Goal: Task Accomplishment & Management: Manage account settings

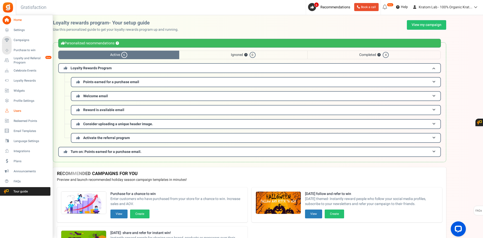
click at [19, 110] on span "Users" at bounding box center [31, 111] width 35 height 4
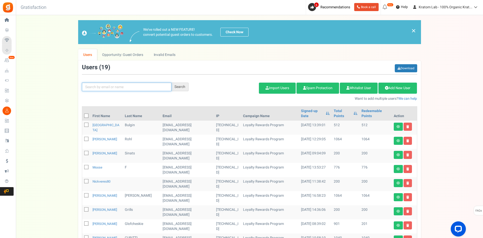
click at [98, 86] on input "text" at bounding box center [127, 87] width 90 height 9
type input "appsmav"
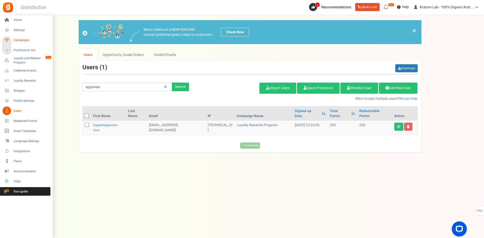
click at [18, 39] on span "Campaigns" at bounding box center [31, 40] width 35 height 4
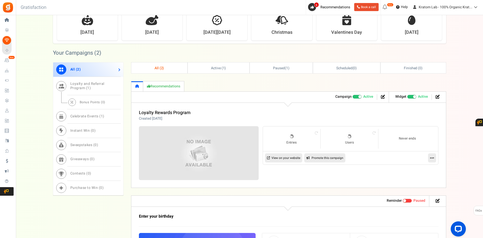
scroll to position [202, 0]
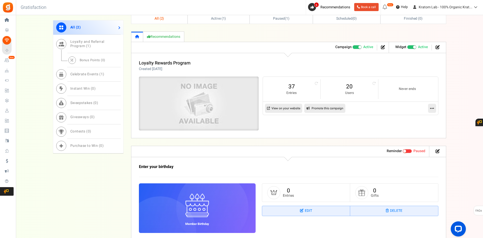
click at [198, 99] on img at bounding box center [199, 103] width 180 height 81
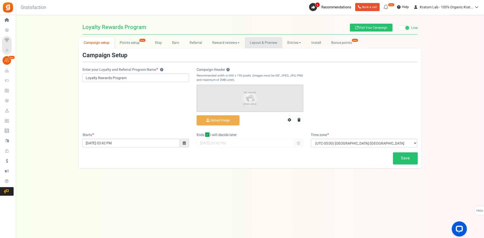
click at [257, 43] on link "Layout & Preview" at bounding box center [264, 42] width 38 height 11
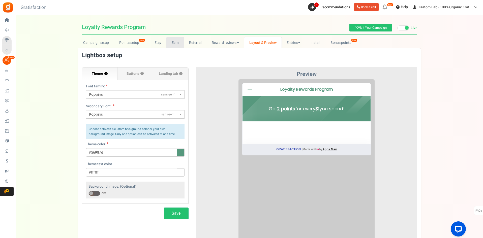
click at [179, 46] on link "Earn" at bounding box center [175, 42] width 18 height 11
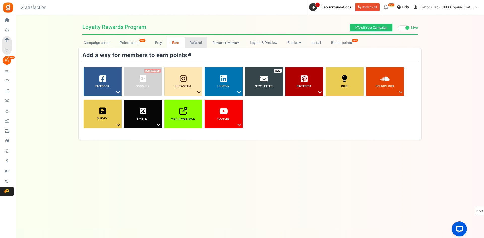
click at [194, 42] on link "Referral" at bounding box center [196, 42] width 23 height 11
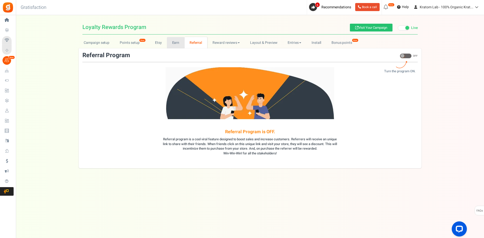
click at [170, 42] on link "Earn" at bounding box center [176, 42] width 18 height 11
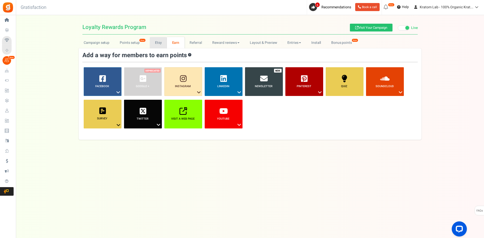
click at [157, 41] on link "Etsy" at bounding box center [158, 42] width 17 height 11
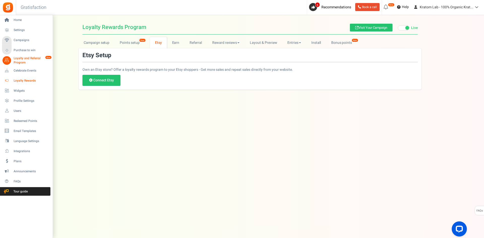
click at [23, 79] on span "Loyalty Rewards" at bounding box center [31, 81] width 35 height 4
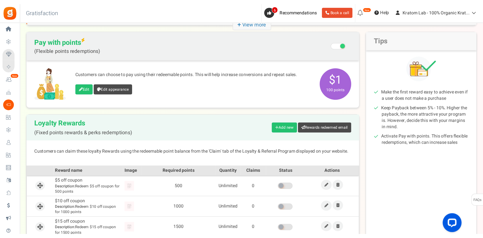
scroll to position [43, 0]
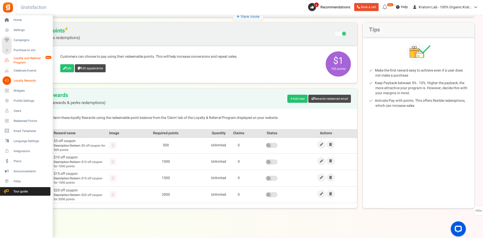
click at [22, 58] on span "Loyalty and Referral Program" at bounding box center [32, 60] width 37 height 9
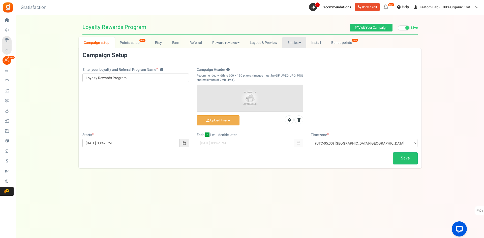
click at [291, 41] on link "Entries" at bounding box center [295, 42] width 24 height 11
click at [293, 54] on link "Entries" at bounding box center [303, 53] width 40 height 7
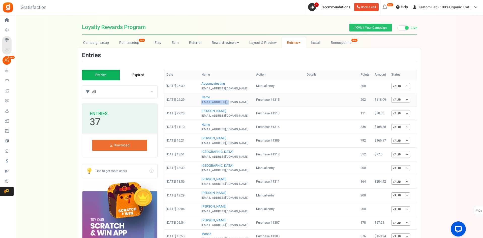
drag, startPoint x: 229, startPoint y: 102, endPoint x: 202, endPoint y: 103, distance: 27.3
click at [202, 103] on td "Name [EMAIL_ADDRESS][DOMAIN_NAME]" at bounding box center [227, 100] width 55 height 14
copy small "[EMAIL_ADDRESS][DOMAIN_NAME]"
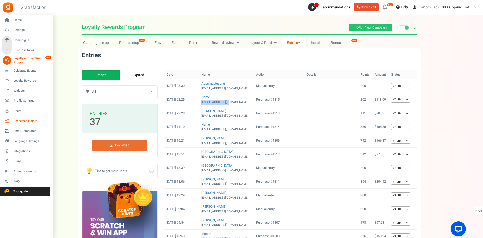
click at [29, 122] on span "Redeemed Points" at bounding box center [31, 121] width 35 height 4
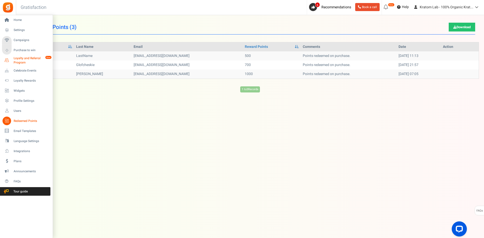
click at [20, 57] on span "Loyalty and Referral Program" at bounding box center [32, 60] width 37 height 9
click at [23, 80] on span "Loyalty Rewards" at bounding box center [31, 81] width 35 height 4
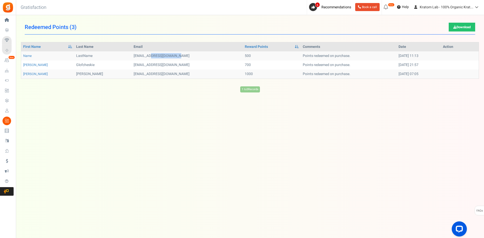
drag, startPoint x: 117, startPoint y: 55, endPoint x: 145, endPoint y: 55, distance: 28.0
click at [145, 55] on td "[EMAIL_ADDRESS][DOMAIN_NAME]" at bounding box center [187, 55] width 111 height 9
drag, startPoint x: 119, startPoint y: 64, endPoint x: 158, endPoint y: 66, distance: 39.7
click at [158, 66] on td "[EMAIL_ADDRESS][DOMAIN_NAME]" at bounding box center [187, 65] width 111 height 9
drag, startPoint x: 124, startPoint y: 75, endPoint x: 138, endPoint y: 75, distance: 13.9
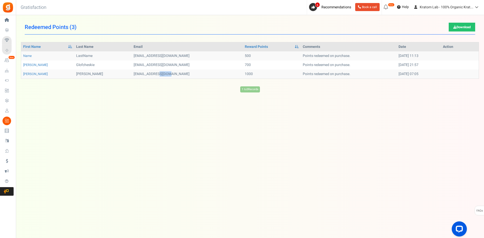
click at [138, 75] on td "[EMAIL_ADDRESS][DOMAIN_NAME]" at bounding box center [187, 74] width 111 height 9
drag, startPoint x: 118, startPoint y: 55, endPoint x: 156, endPoint y: 65, distance: 38.5
click at [156, 65] on tbody "Name LastName [EMAIL_ADDRESS][DOMAIN_NAME] 500 Points redeemed on purchase. [DA…" at bounding box center [250, 64] width 458 height 27
click at [158, 64] on td "[EMAIL_ADDRESS][DOMAIN_NAME]" at bounding box center [187, 65] width 111 height 9
drag, startPoint x: 119, startPoint y: 57, endPoint x: 150, endPoint y: 56, distance: 31.0
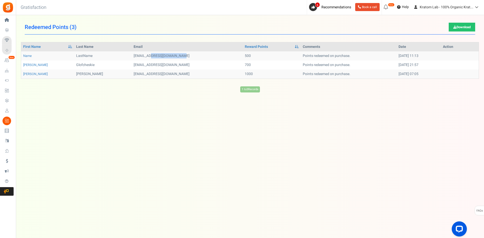
click at [150, 56] on td "[EMAIL_ADDRESS][DOMAIN_NAME]" at bounding box center [187, 55] width 111 height 9
copy td "[EMAIL_ADDRESS][DOMAIN_NAME]"
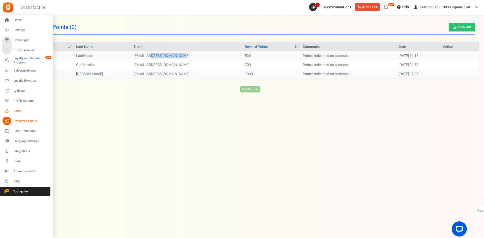
click at [19, 110] on span "Users" at bounding box center [31, 111] width 35 height 4
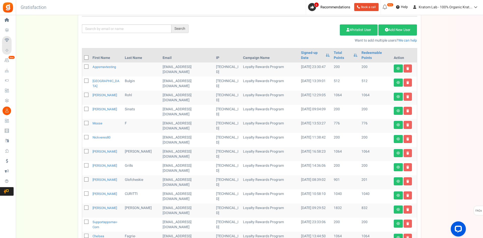
scroll to position [25, 0]
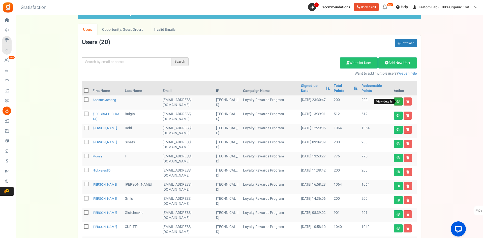
click at [399, 101] on icon at bounding box center [399, 101] width 4 height 3
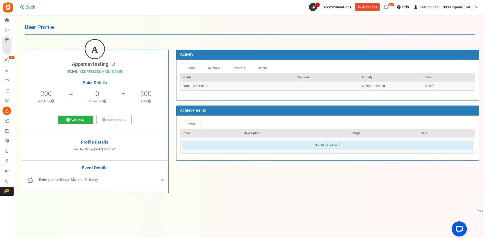
click at [70, 122] on link "Add Points" at bounding box center [75, 120] width 35 height 9
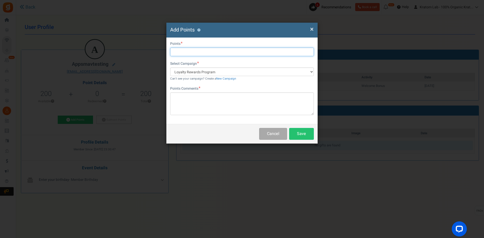
click at [194, 49] on input "text" at bounding box center [242, 52] width 144 height 9
type input "300"
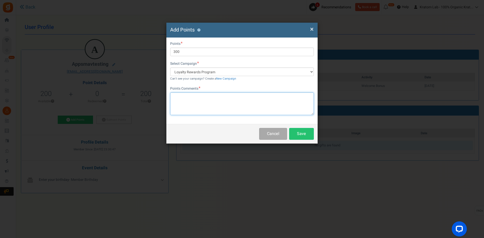
click at [217, 108] on textarea at bounding box center [242, 104] width 144 height 23
type textarea "Added fot testing by AppsMav team"
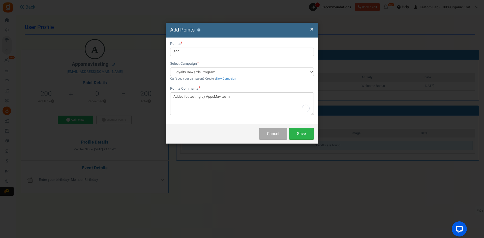
click at [304, 135] on button "Save" at bounding box center [301, 134] width 25 height 12
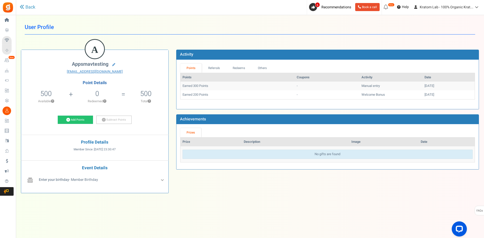
click at [202, 213] on div "View less View more × [NEW!] Include taxes and shipping when rewarding points f…" at bounding box center [242, 121] width 484 height 213
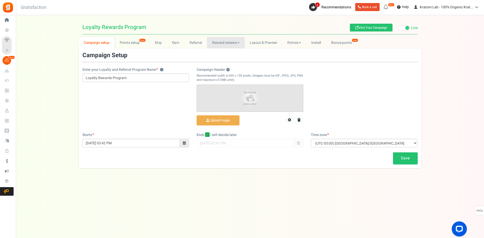
click at [225, 42] on link "Reward reviews" at bounding box center [226, 42] width 38 height 11
click at [262, 41] on link "Layout & Preview" at bounding box center [264, 42] width 38 height 11
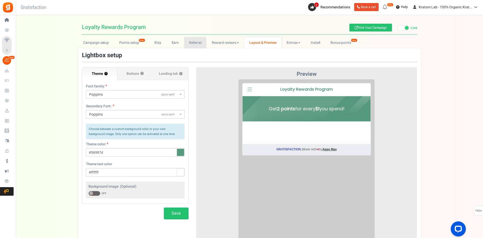
click at [198, 41] on link "Referral" at bounding box center [195, 42] width 23 height 11
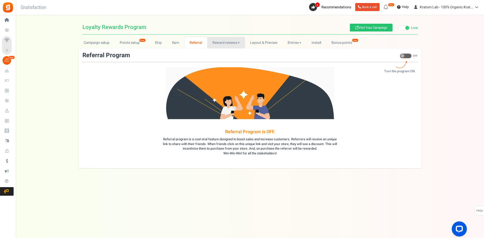
click at [229, 43] on link "Reward reviews" at bounding box center [226, 42] width 38 height 11
click at [296, 44] on link "Entries" at bounding box center [295, 42] width 24 height 11
click at [296, 53] on link "Entries" at bounding box center [303, 53] width 40 height 7
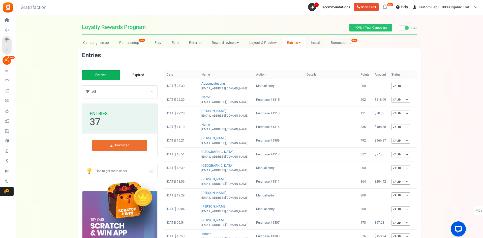
click at [444, 93] on div "Campaign setup Points setup New Etsy Earn Referral Reward reviews WOO LOOX Judg…" at bounding box center [249, 212] width 467 height 350
click at [272, 99] on td "Purchase #1315" at bounding box center [279, 100] width 50 height 14
click at [45, 103] on div "Campaign setup Points setup New Etsy Earn Referral Reward reviews WOO LOOX Judg…" at bounding box center [249, 212] width 467 height 350
click at [56, 76] on div "Campaign setup Points setup New Etsy Earn Referral Reward reviews WOO LOOX Judg…" at bounding box center [249, 212] width 467 height 350
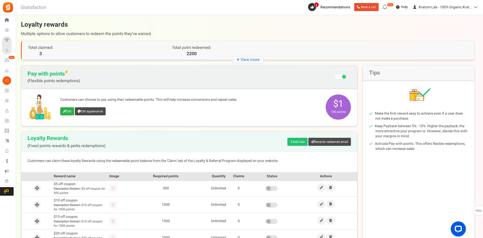
click at [68, 110] on link "Edit" at bounding box center [67, 111] width 14 height 8
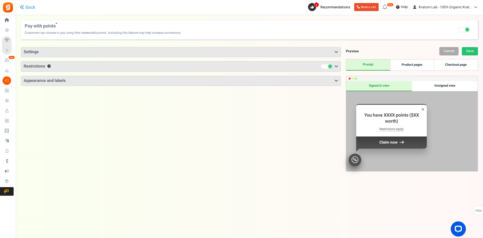
click at [64, 53] on h3 "Settings" at bounding box center [181, 52] width 320 height 10
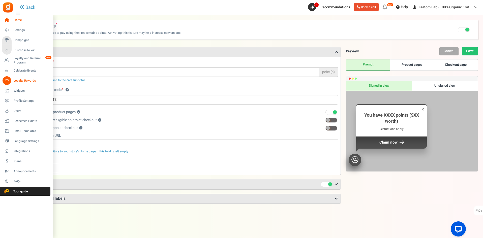
click at [17, 20] on span "Home" at bounding box center [31, 20] width 35 height 4
